Goal: Task Accomplishment & Management: Manage account settings

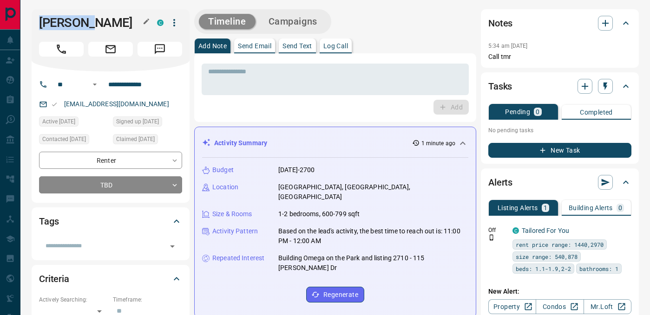
drag, startPoint x: 38, startPoint y: 23, endPoint x: 90, endPoint y: 23, distance: 51.5
click at [90, 23] on div "[PERSON_NAME] C" at bounding box center [111, 40] width 158 height 62
click at [89, 24] on h1 "[PERSON_NAME]" at bounding box center [91, 22] width 104 height 15
drag, startPoint x: 40, startPoint y: 21, endPoint x: 95, endPoint y: 23, distance: 54.8
click at [95, 23] on h1 "[PERSON_NAME]" at bounding box center [91, 22] width 104 height 15
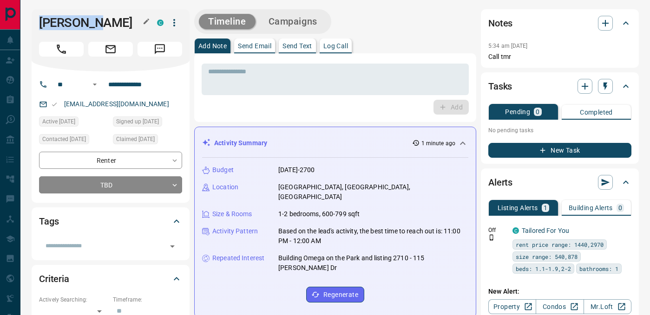
copy h1 "[PERSON_NAME]"
click at [136, 82] on input "**********" at bounding box center [140, 84] width 72 height 15
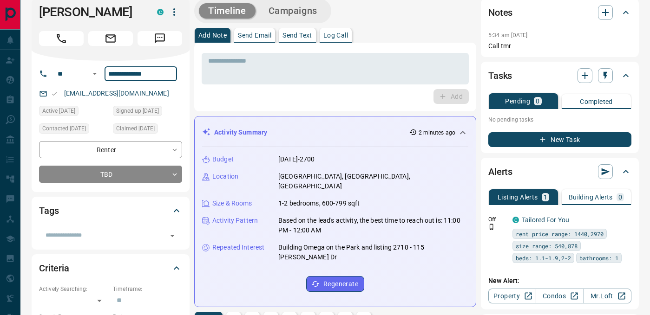
scroll to position [11, 0]
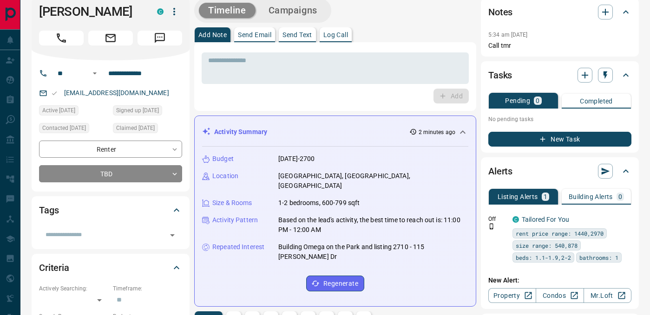
click at [323, 42] on div "* ​ Add" at bounding box center [335, 76] width 282 height 69
click at [336, 36] on p "Log Call" at bounding box center [335, 35] width 25 height 7
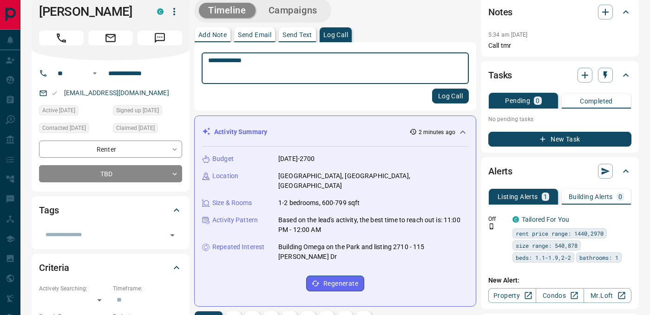
type textarea "**********"
click at [443, 99] on button "Log Call" at bounding box center [450, 96] width 37 height 15
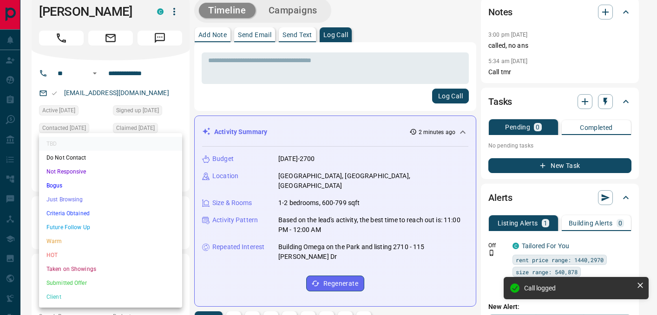
click at [83, 171] on li "Not Responsive" at bounding box center [110, 172] width 143 height 14
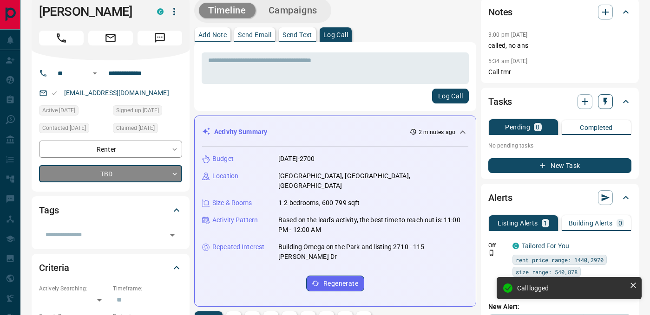
type input "*"
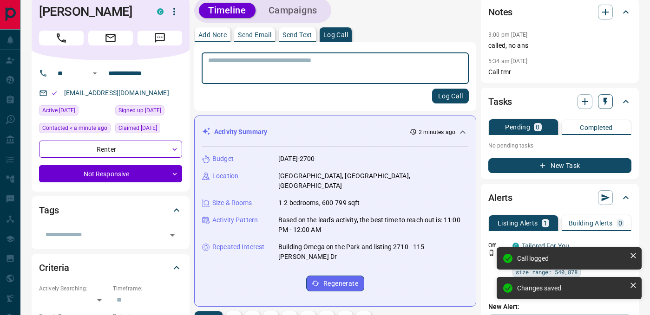
click at [606, 101] on icon "button" at bounding box center [605, 102] width 4 height 8
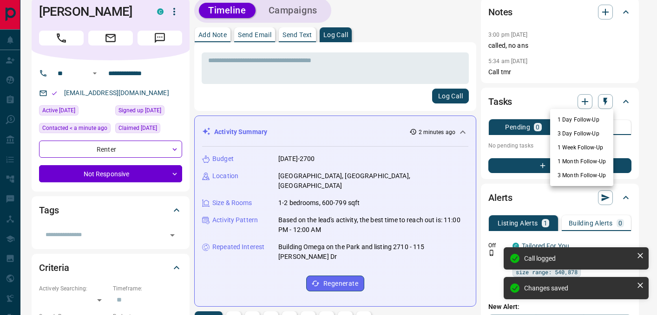
click at [587, 132] on li "3 Day Follow-Up" at bounding box center [581, 134] width 63 height 14
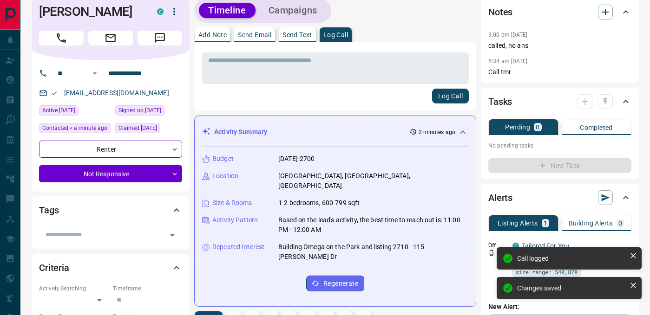
scroll to position [366, 0]
